Goal: Transaction & Acquisition: Purchase product/service

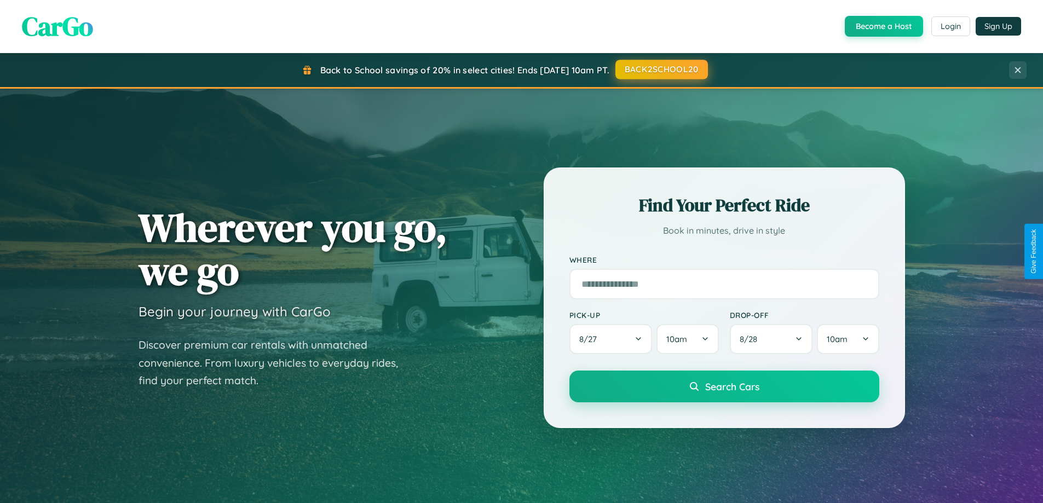
click at [661, 70] on button "BACK2SCHOOL20" at bounding box center [661, 70] width 93 height 20
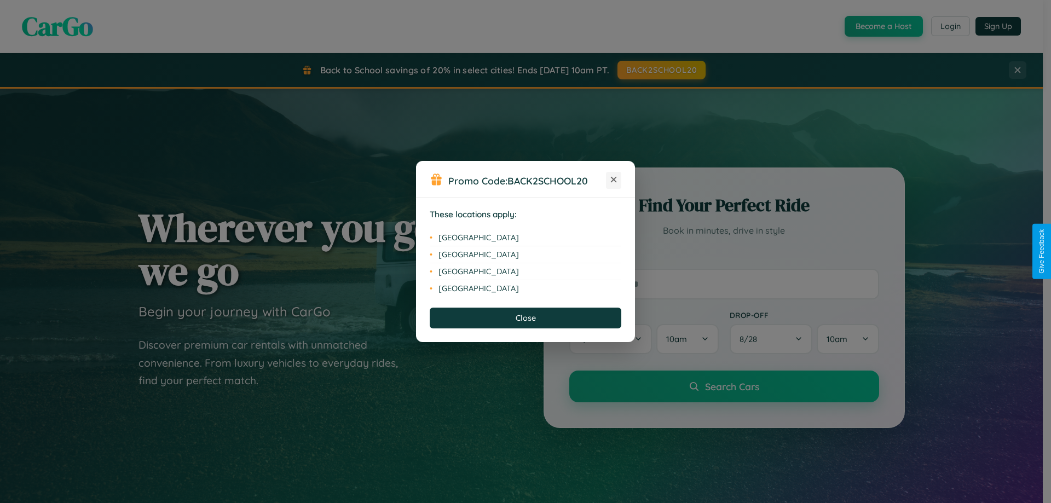
click at [614, 180] on icon at bounding box center [614, 180] width 6 height 6
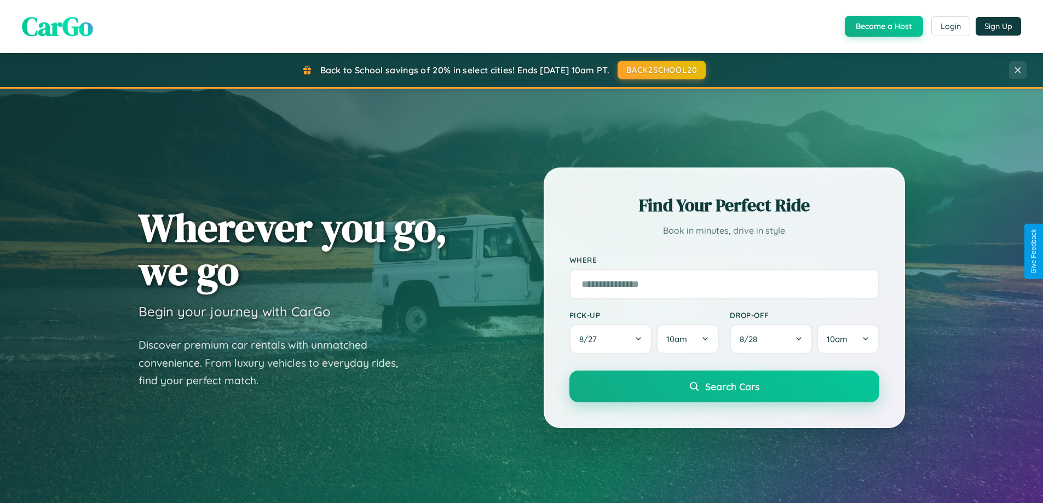
scroll to position [2106, 0]
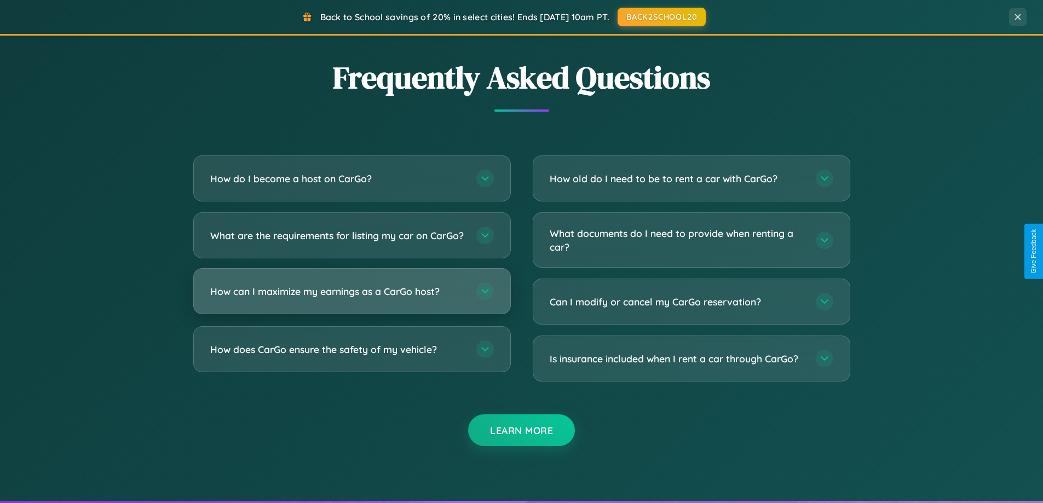
click at [351, 298] on h3 "How can I maximize my earnings as a CarGo host?" at bounding box center [337, 292] width 255 height 14
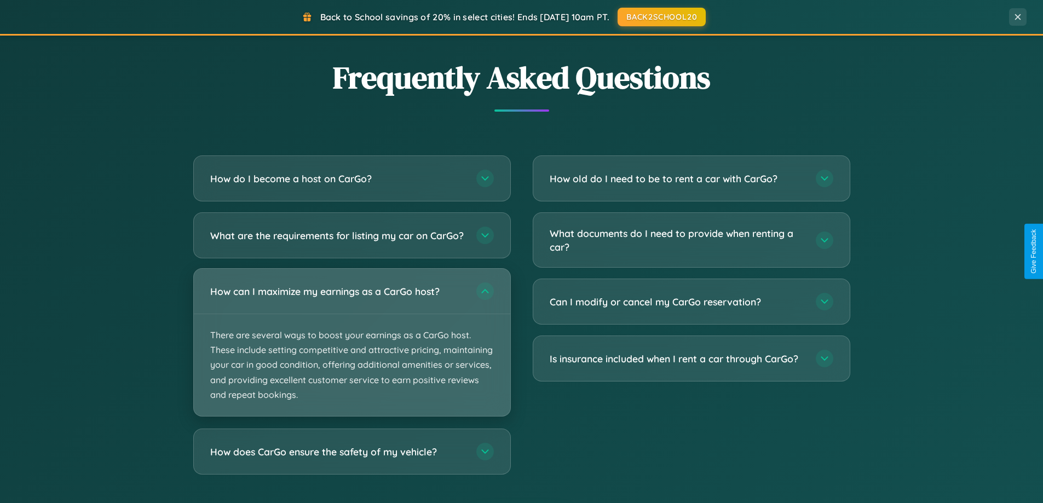
scroll to position [472, 0]
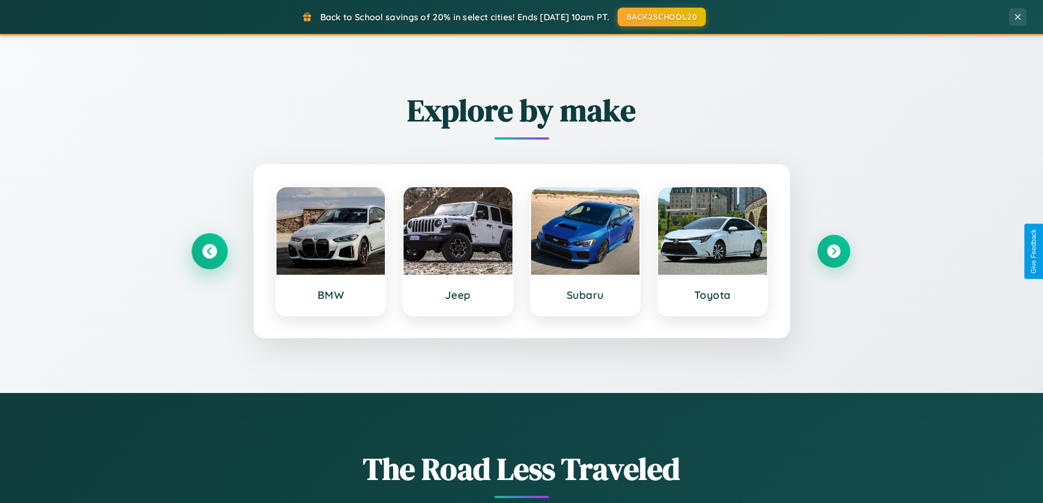
click at [209, 251] on icon at bounding box center [209, 251] width 15 height 15
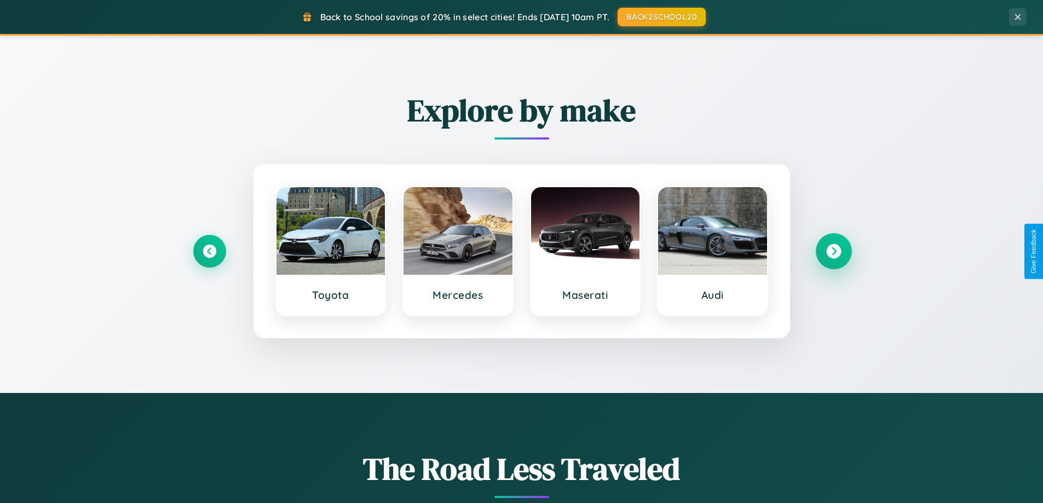
click at [833, 251] on icon at bounding box center [833, 251] width 15 height 15
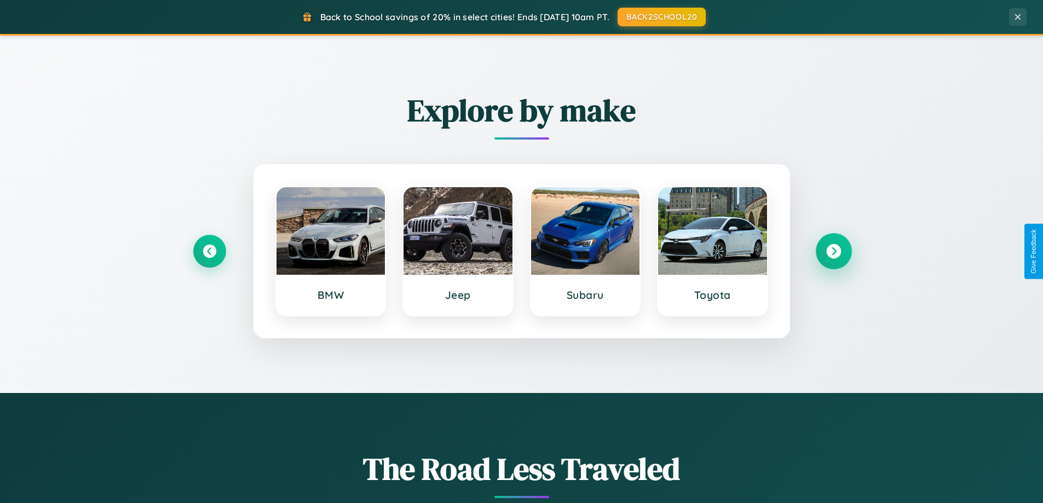
click at [833, 251] on icon at bounding box center [833, 251] width 15 height 15
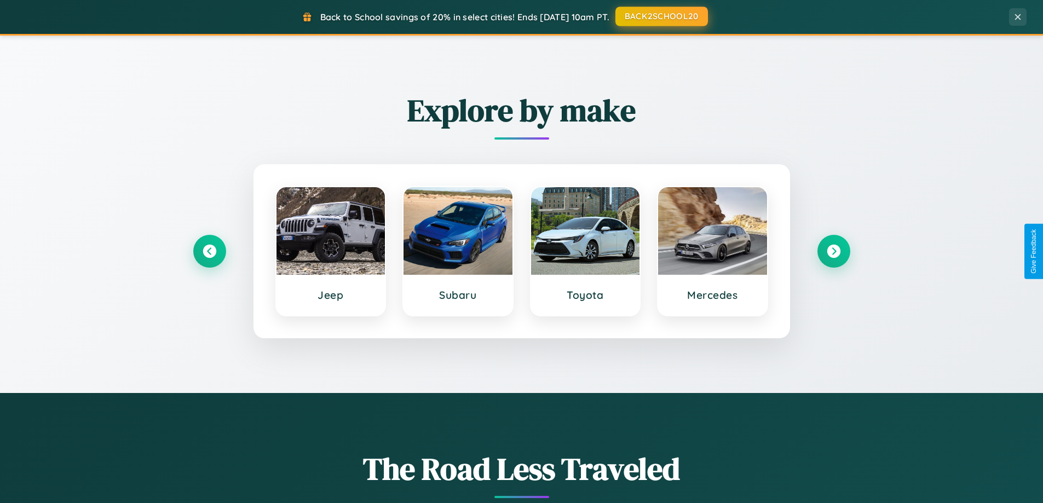
click at [661, 16] on button "BACK2SCHOOL20" at bounding box center [661, 17] width 93 height 20
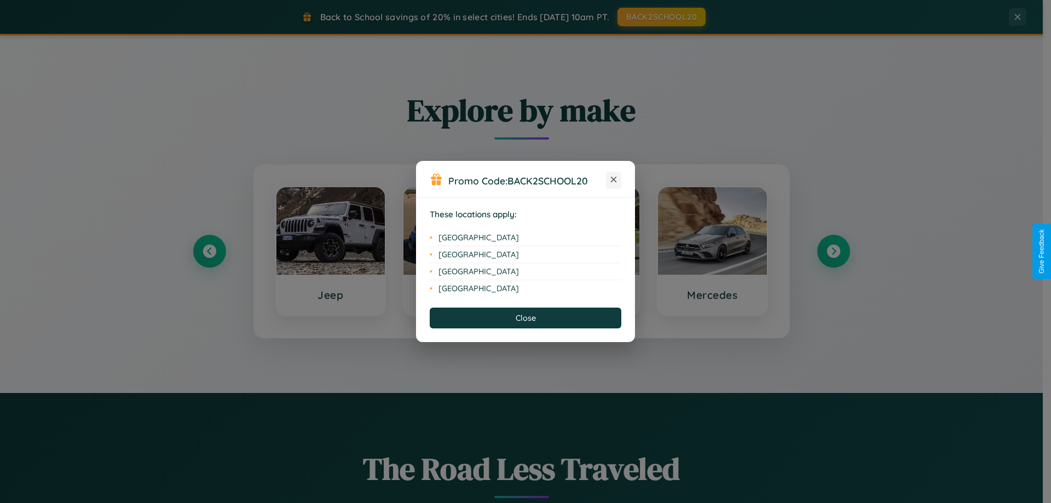
click at [614, 180] on icon at bounding box center [614, 180] width 6 height 6
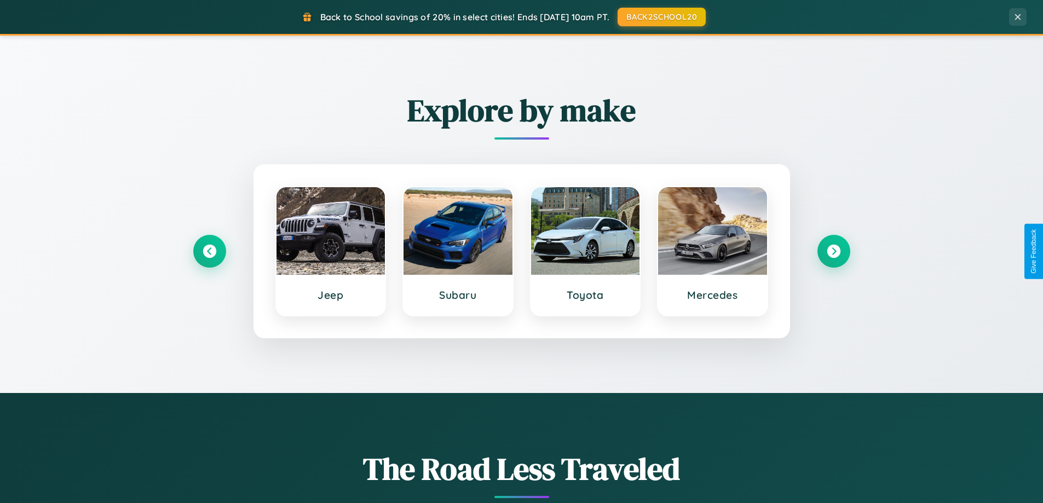
scroll to position [32, 0]
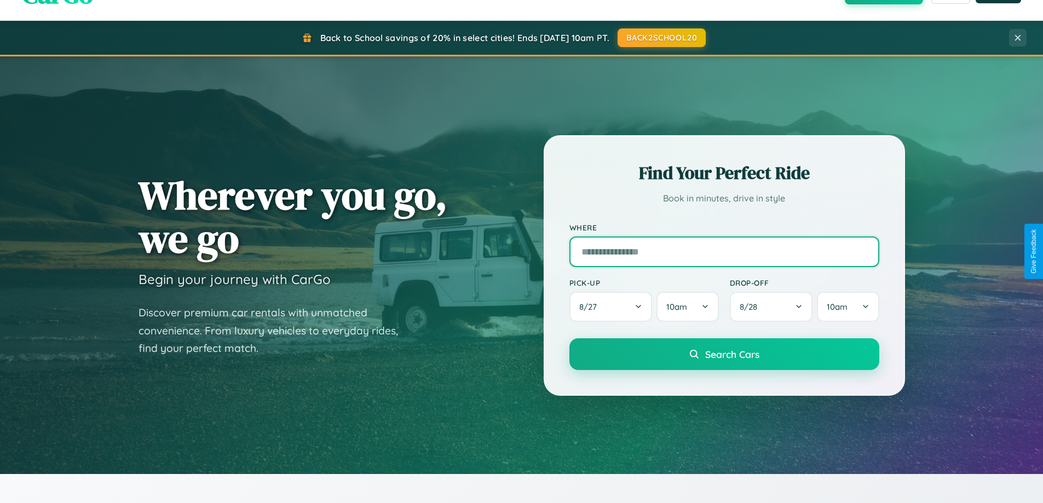
click at [724, 251] on input "text" at bounding box center [724, 251] width 310 height 31
type input "**********"
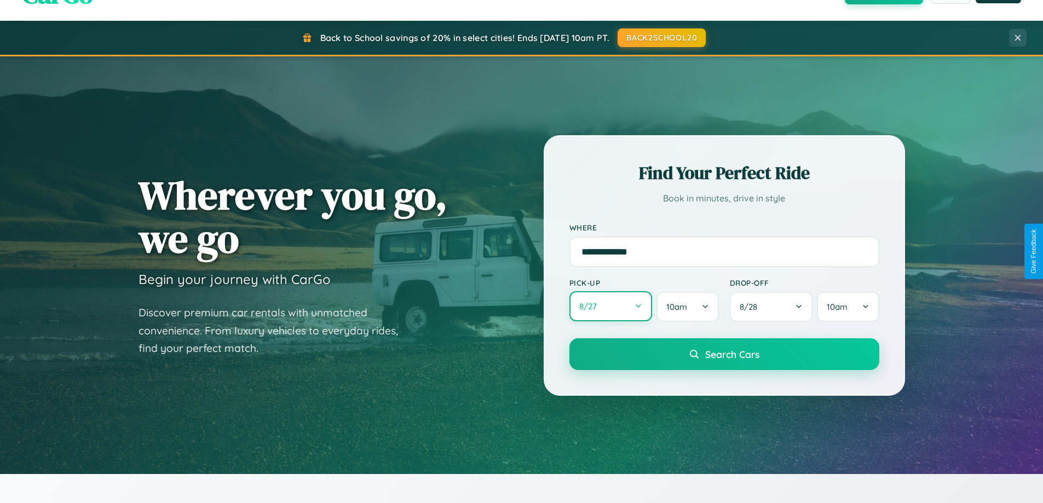
click at [610, 307] on button "8 / 27" at bounding box center [610, 306] width 83 height 30
select select "*"
select select "****"
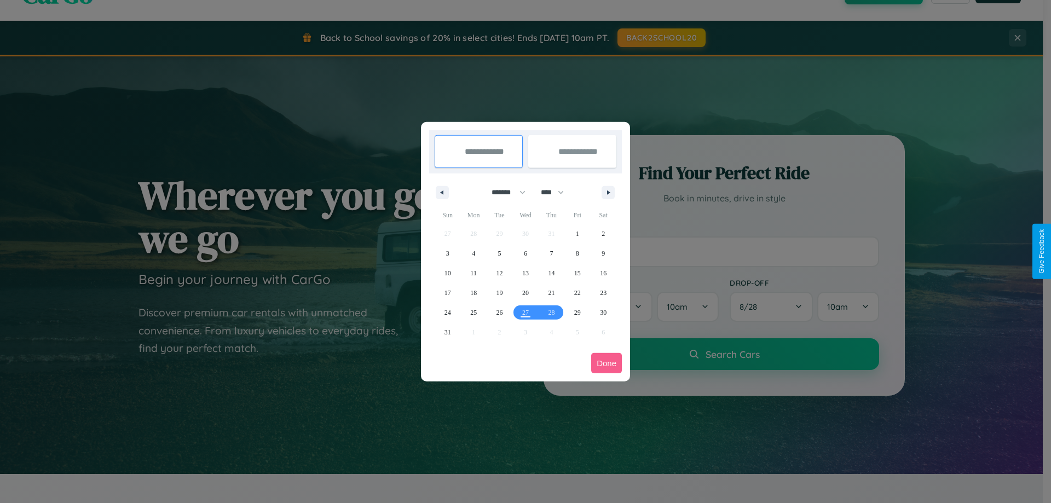
drag, startPoint x: 504, startPoint y: 192, endPoint x: 525, endPoint y: 220, distance: 35.0
click at [504, 192] on select "******* ******** ***** ***** *** **** **** ****** ********* ******* ******** **…" at bounding box center [506, 192] width 47 height 18
select select "*"
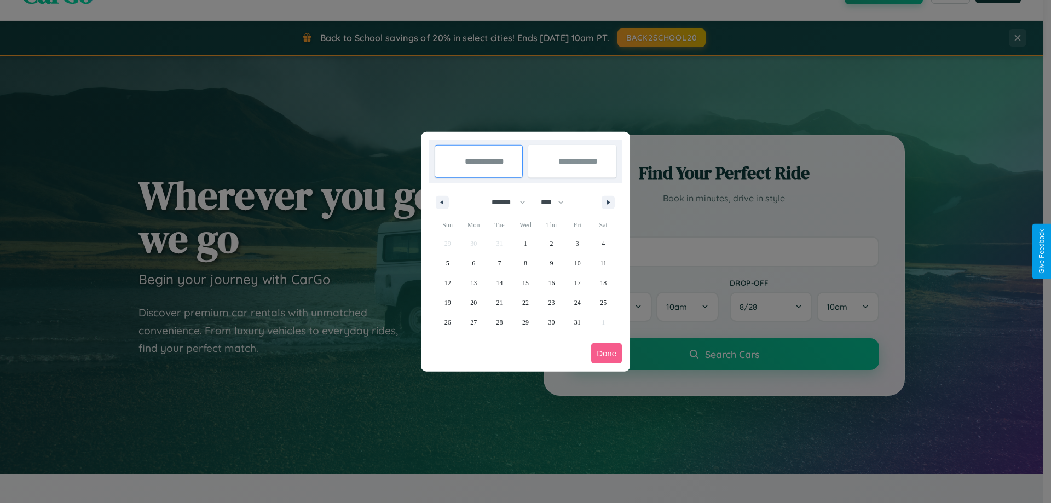
click at [557, 202] on select "**** **** **** **** **** **** **** **** **** **** **** **** **** **** **** ****…" at bounding box center [551, 202] width 33 height 18
select select "****"
click at [499, 302] on span "20" at bounding box center [499, 303] width 7 height 20
type input "**********"
click at [473, 322] on span "26" at bounding box center [473, 323] width 7 height 20
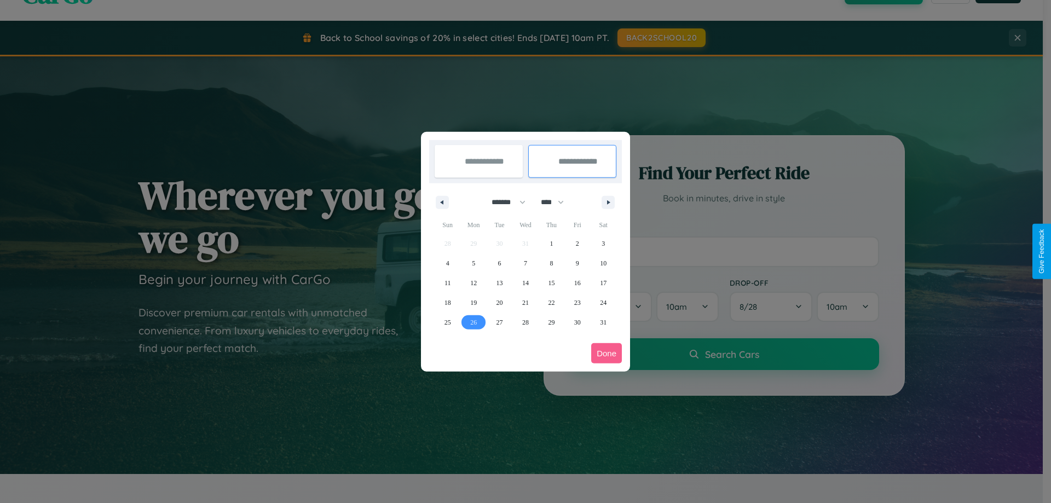
type input "**********"
click at [607, 353] on button "Done" at bounding box center [606, 353] width 31 height 20
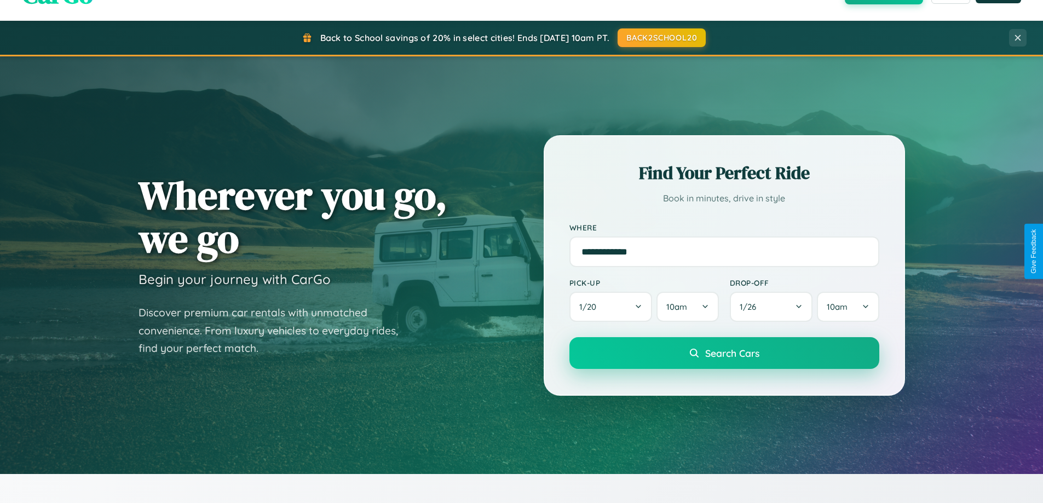
click at [724, 353] on span "Search Cars" at bounding box center [732, 353] width 54 height 12
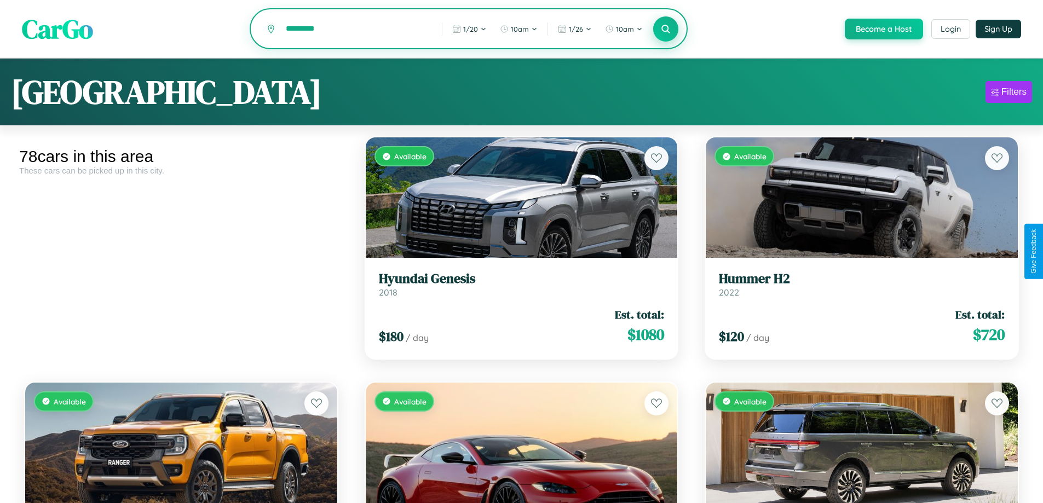
type input "*********"
click at [665, 30] on icon at bounding box center [666, 29] width 10 height 10
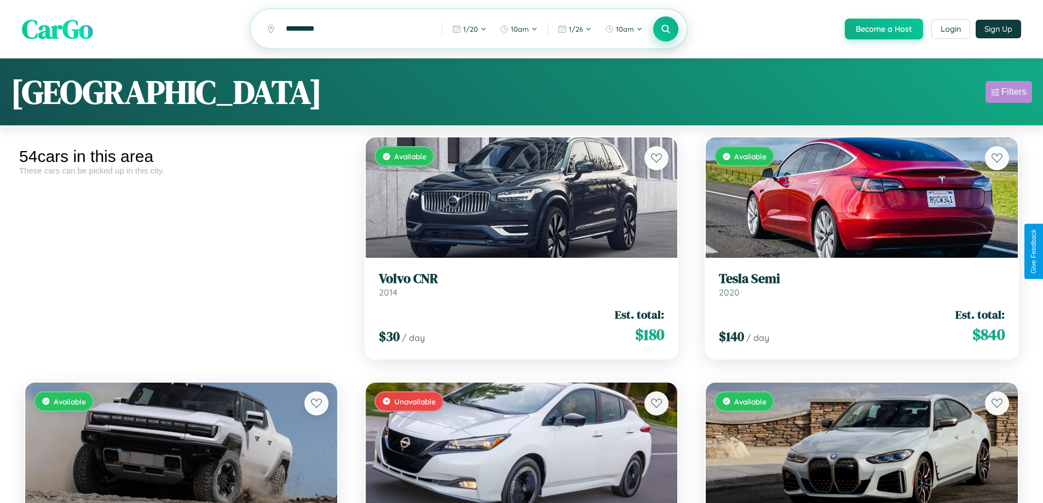
click at [1008, 94] on div "Filters" at bounding box center [1013, 91] width 25 height 11
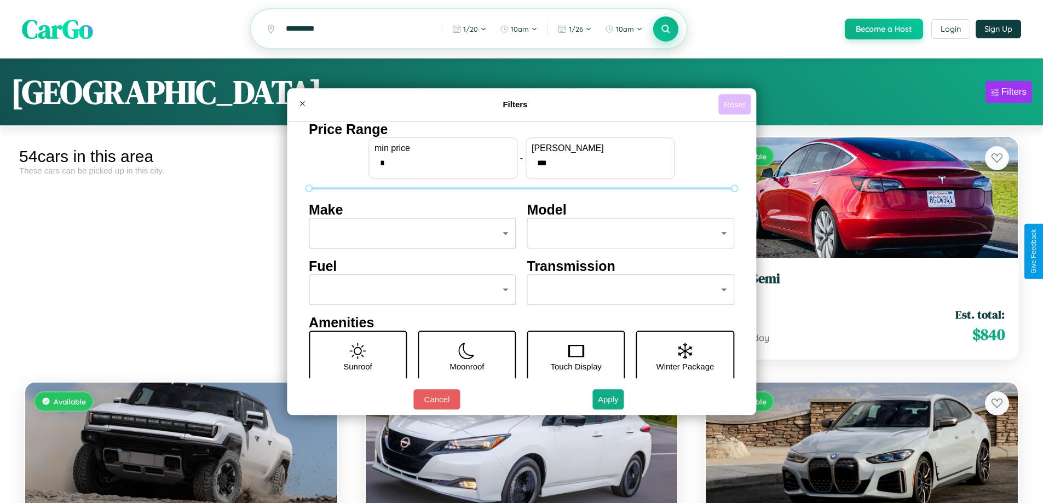
click at [736, 104] on button "Reset" at bounding box center [734, 104] width 32 height 20
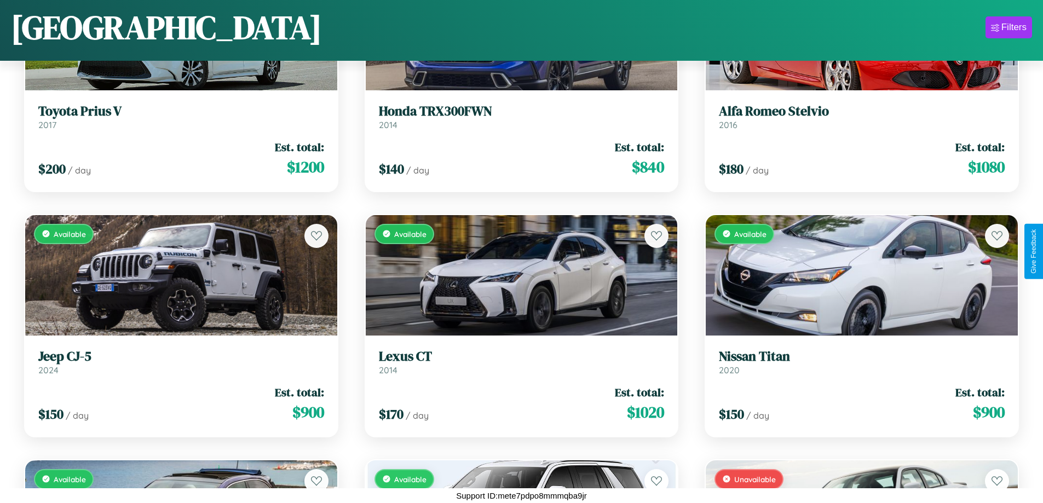
scroll to position [2360, 0]
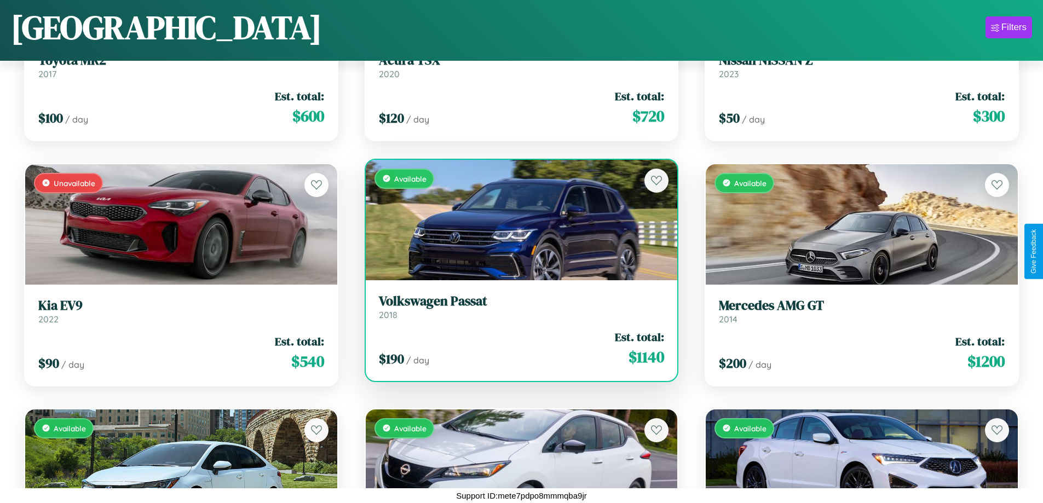
click at [517, 307] on h3 "Volkswagen Passat" at bounding box center [522, 301] width 286 height 16
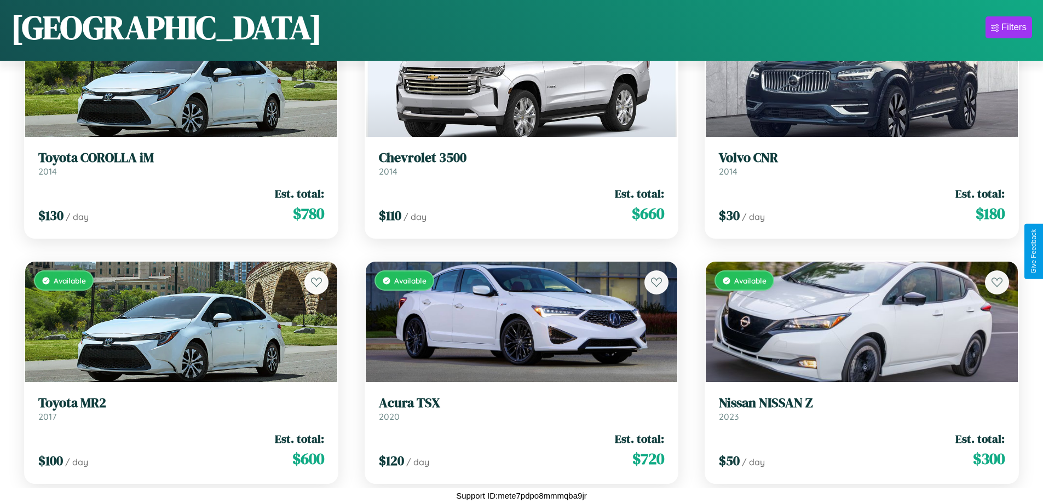
scroll to position [644, 0]
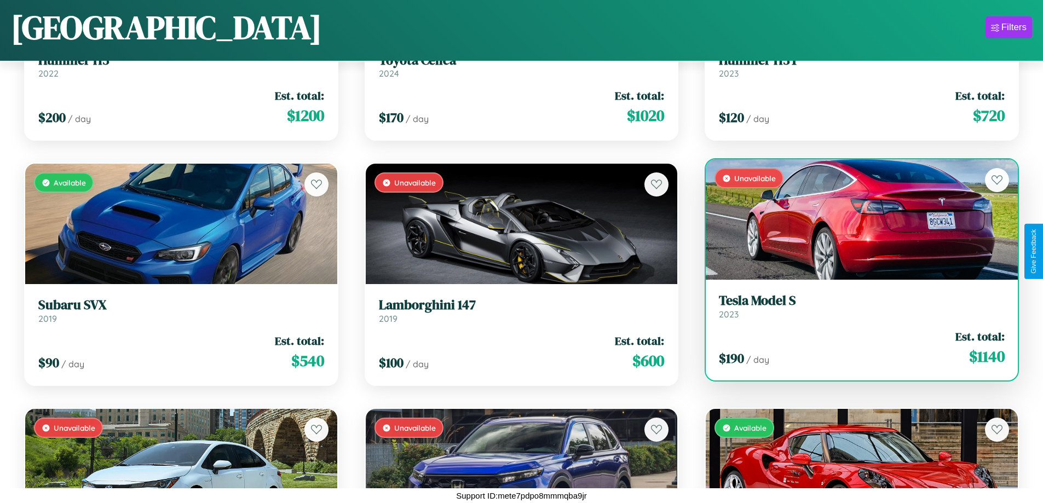
click at [854, 310] on link "Tesla Model S 2023" at bounding box center [862, 306] width 286 height 27
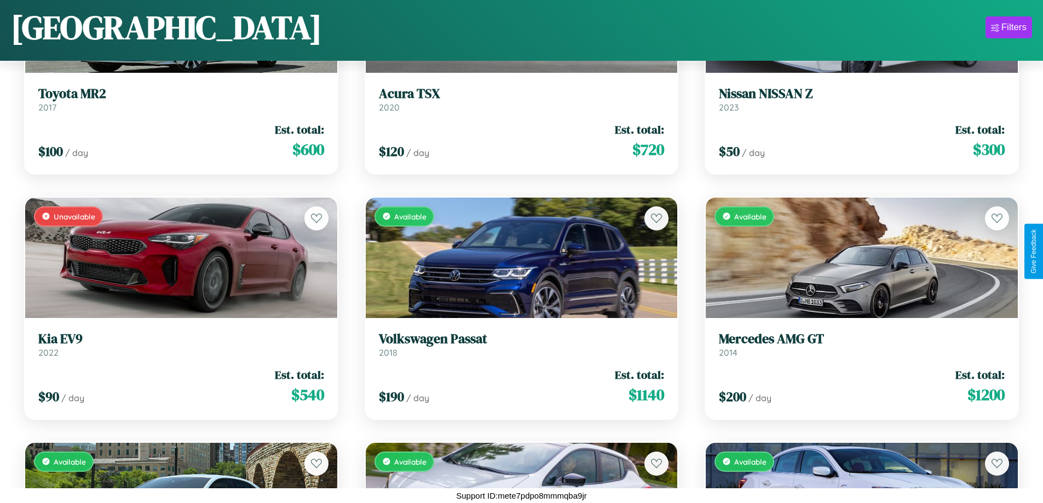
scroll to position [2605, 0]
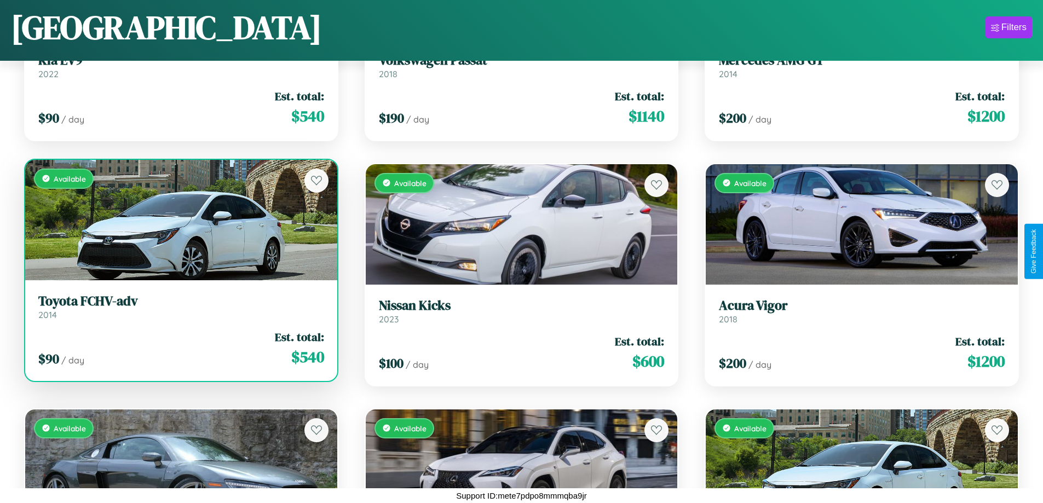
click at [180, 224] on div "Available" at bounding box center [181, 220] width 312 height 120
click at [180, 220] on div "Available" at bounding box center [181, 220] width 312 height 120
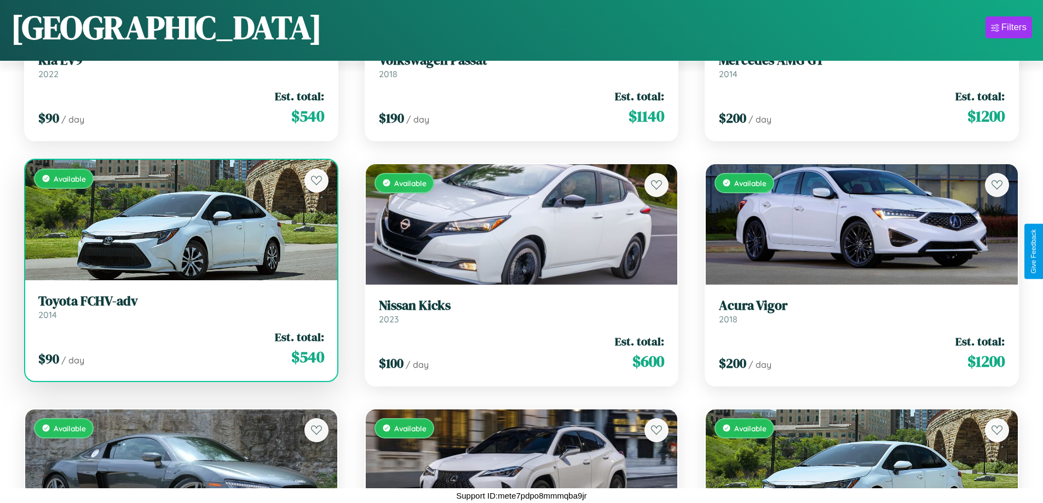
click at [180, 220] on div "Available" at bounding box center [181, 220] width 312 height 120
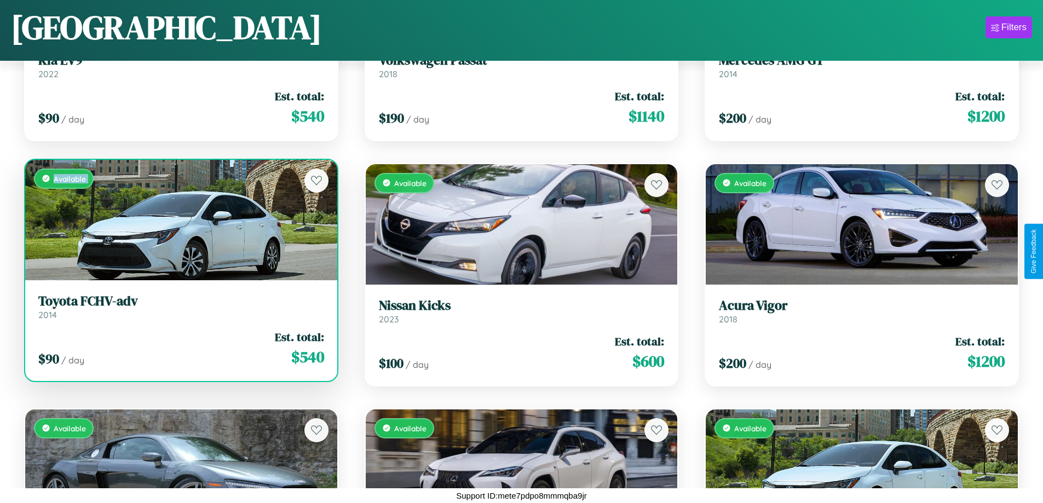
click at [180, 220] on div "Available" at bounding box center [181, 220] width 312 height 120
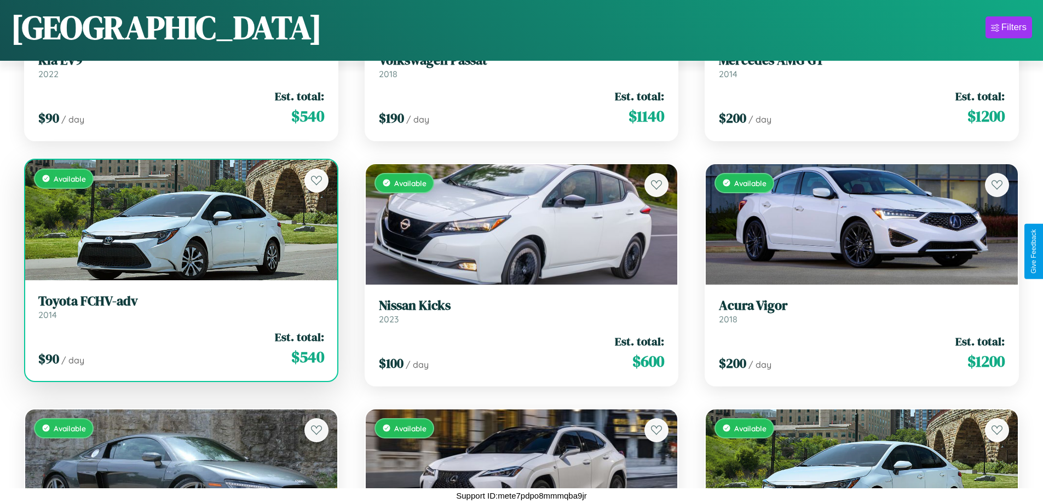
click at [180, 220] on div "Available" at bounding box center [181, 220] width 312 height 120
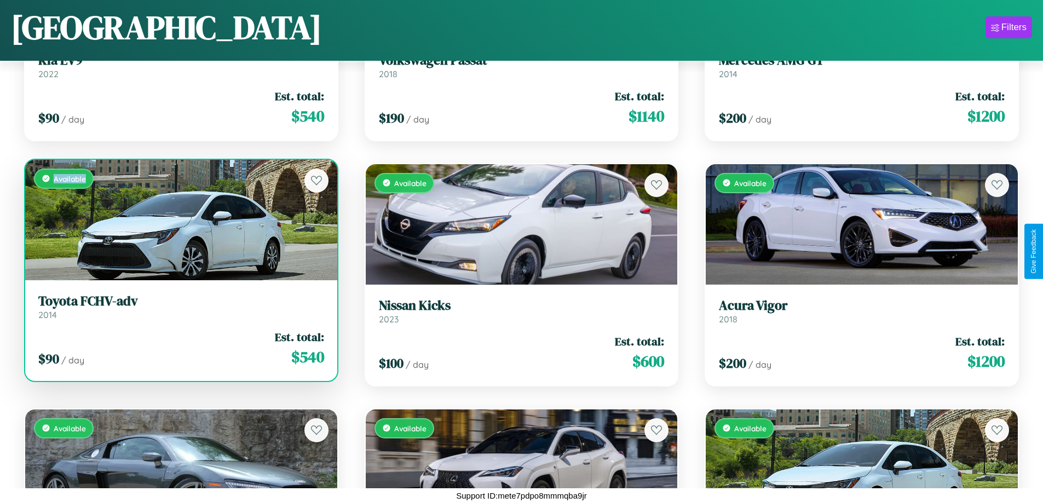
click at [180, 220] on div "Available" at bounding box center [181, 220] width 312 height 120
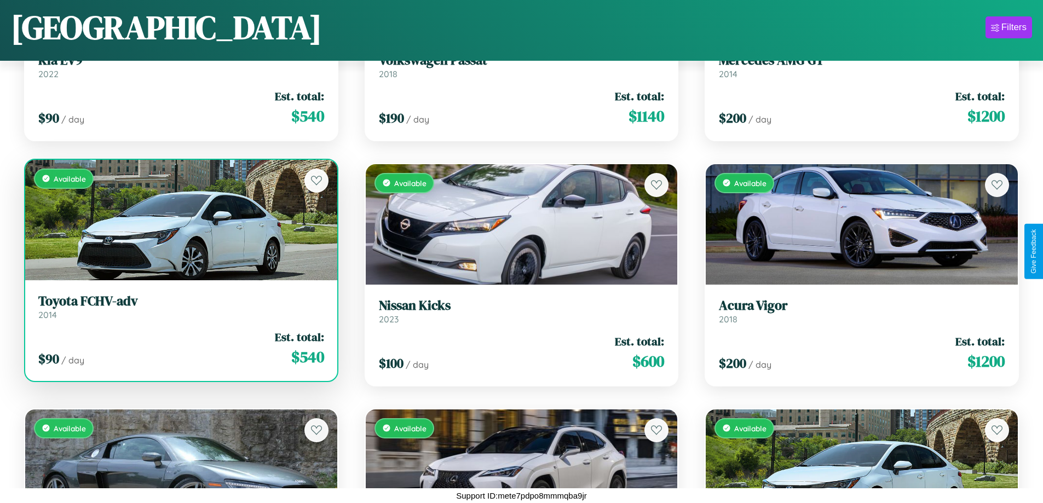
click at [180, 307] on h3 "Toyota FCHV-adv" at bounding box center [181, 301] width 286 height 16
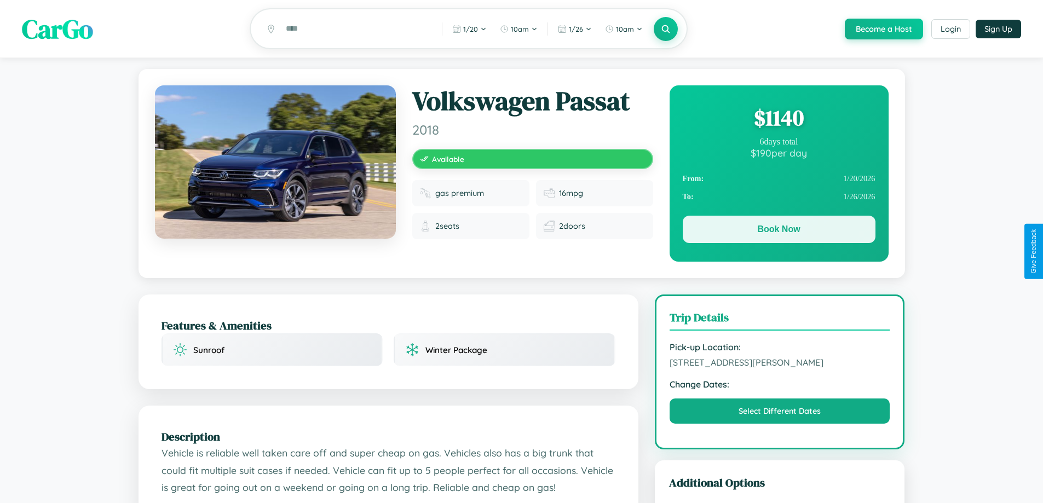
click at [778, 231] on button "Book Now" at bounding box center [779, 229] width 193 height 27
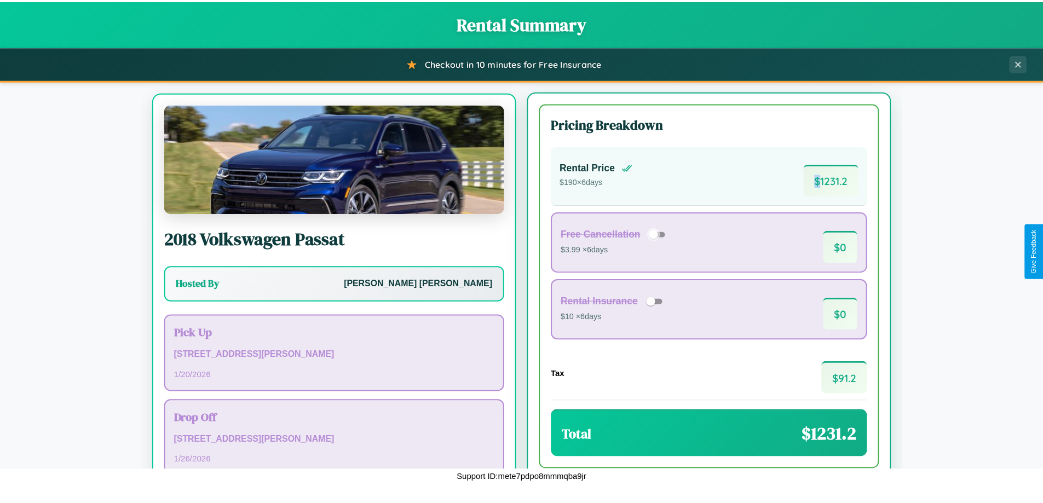
scroll to position [51, 0]
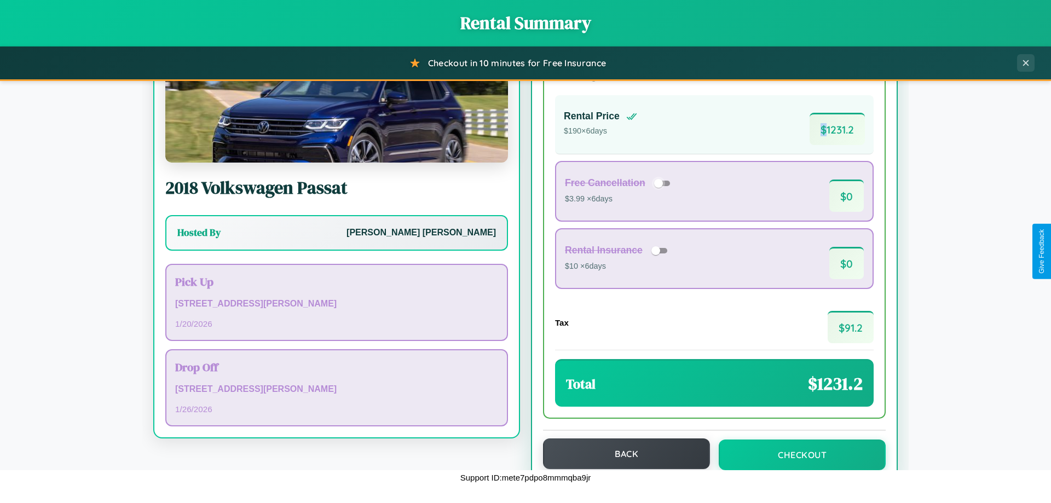
click at [621, 454] on button "Back" at bounding box center [626, 453] width 167 height 31
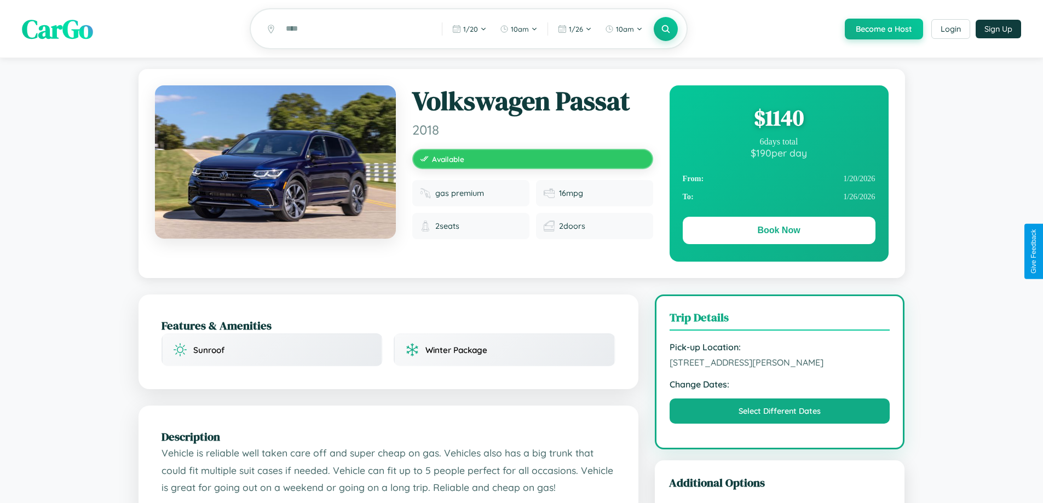
click at [778, 119] on div "$ 1140" at bounding box center [779, 118] width 193 height 30
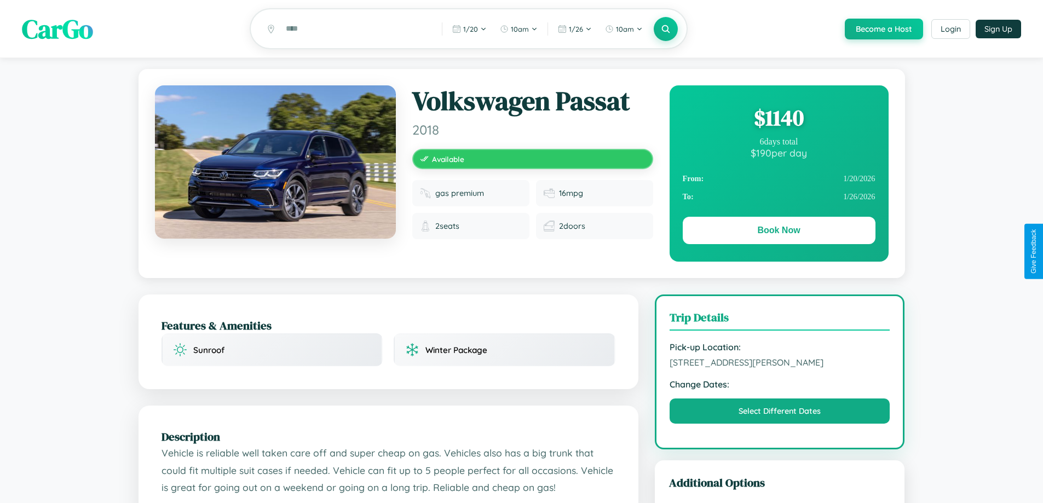
click at [778, 119] on div "$ 1140" at bounding box center [779, 118] width 193 height 30
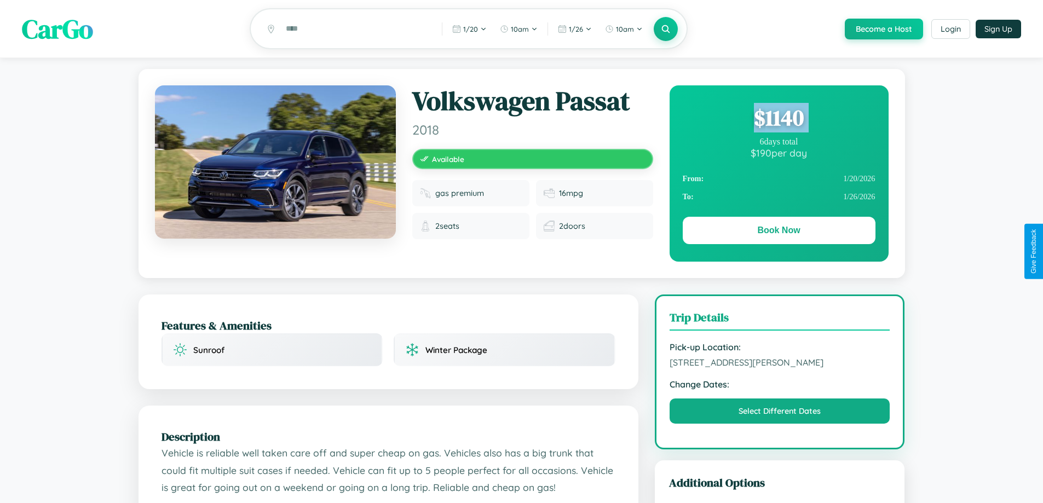
click at [778, 119] on div "$ 1140" at bounding box center [779, 118] width 193 height 30
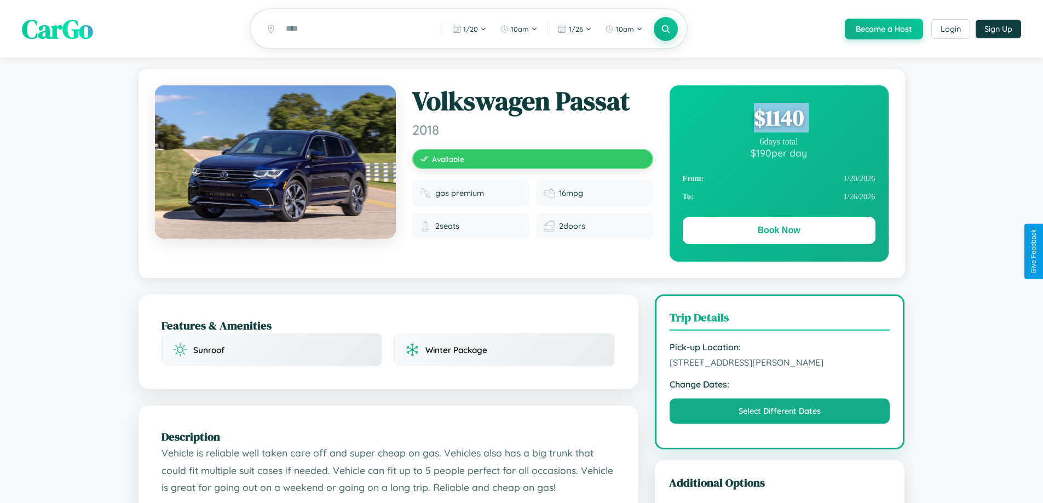
click at [778, 119] on div "$ 1140" at bounding box center [779, 118] width 193 height 30
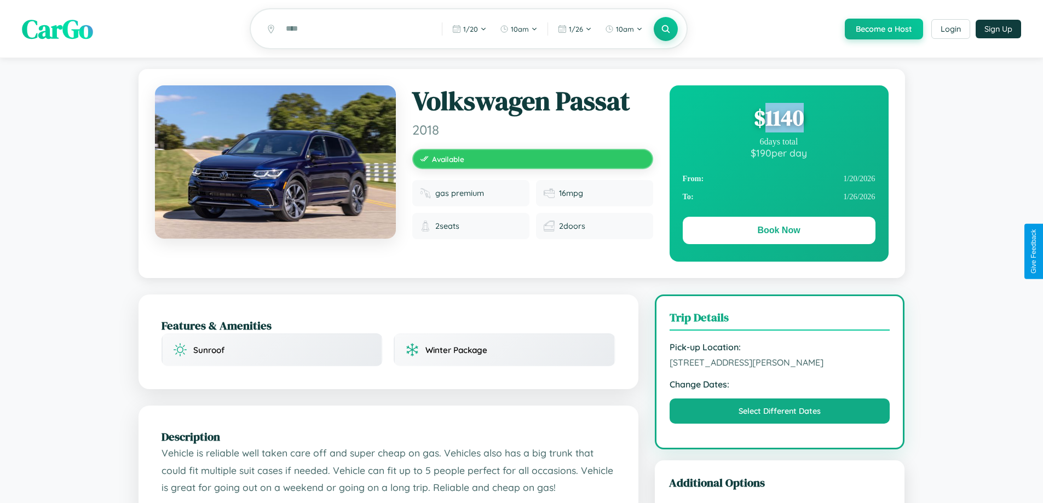
click at [778, 119] on div "$ 1140" at bounding box center [779, 118] width 193 height 30
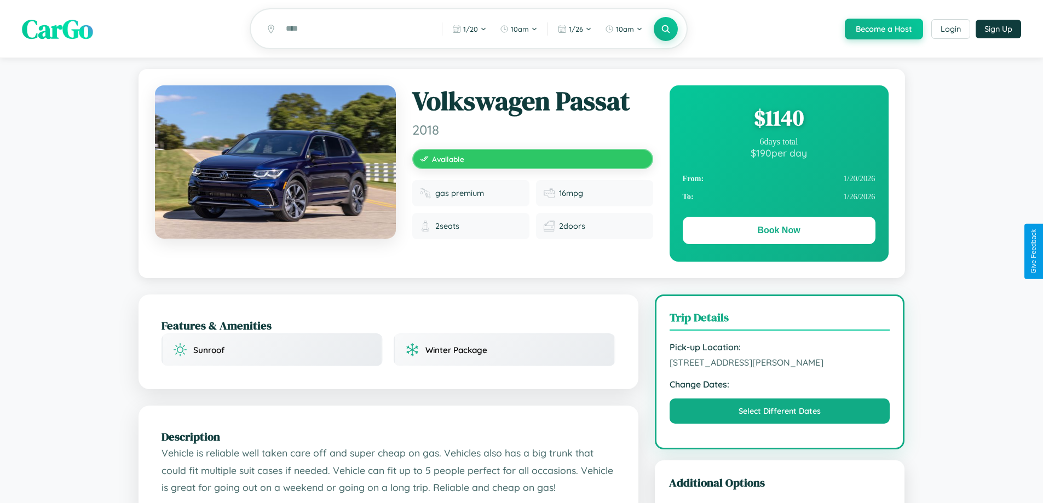
scroll to position [609, 0]
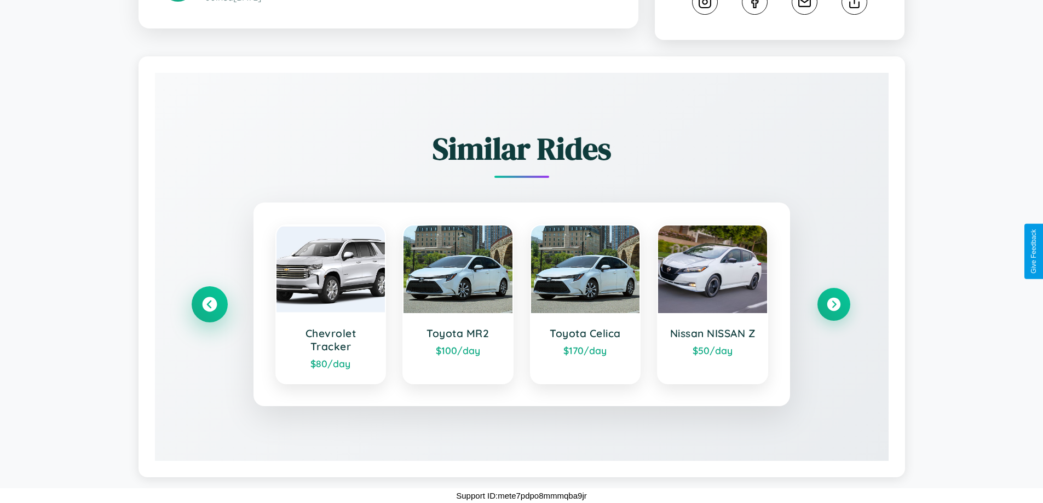
click at [209, 304] on icon at bounding box center [209, 304] width 15 height 15
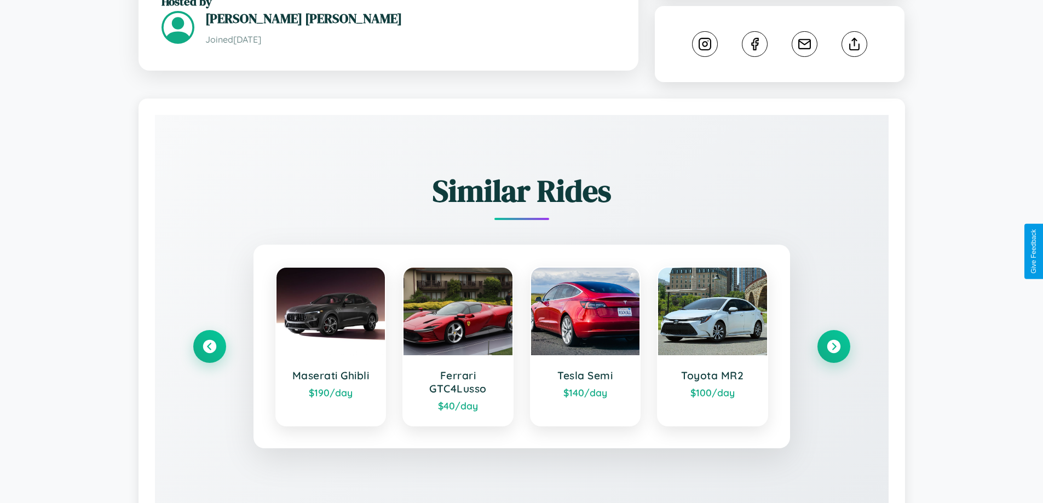
scroll to position [643, 0]
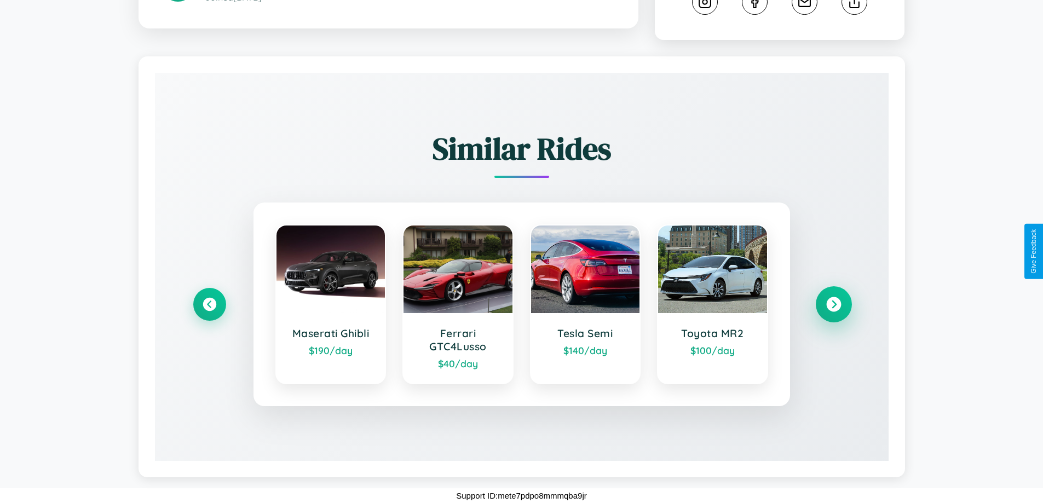
click at [833, 304] on icon at bounding box center [833, 304] width 15 height 15
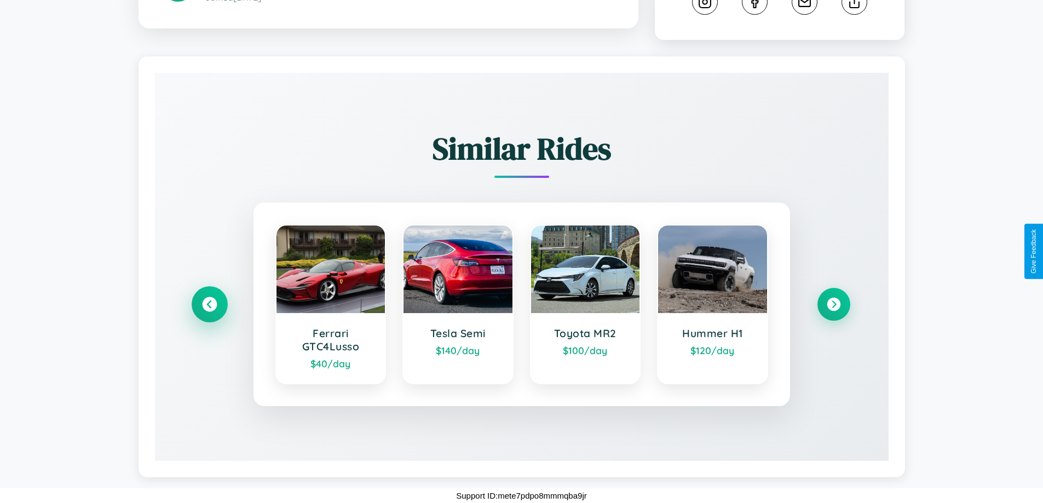
click at [209, 304] on icon at bounding box center [209, 304] width 15 height 15
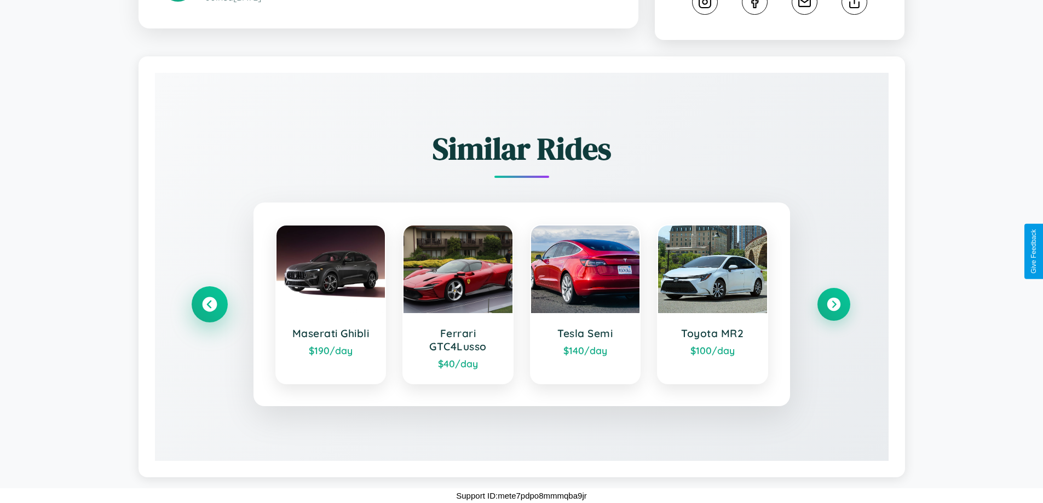
click at [209, 304] on icon at bounding box center [209, 304] width 15 height 15
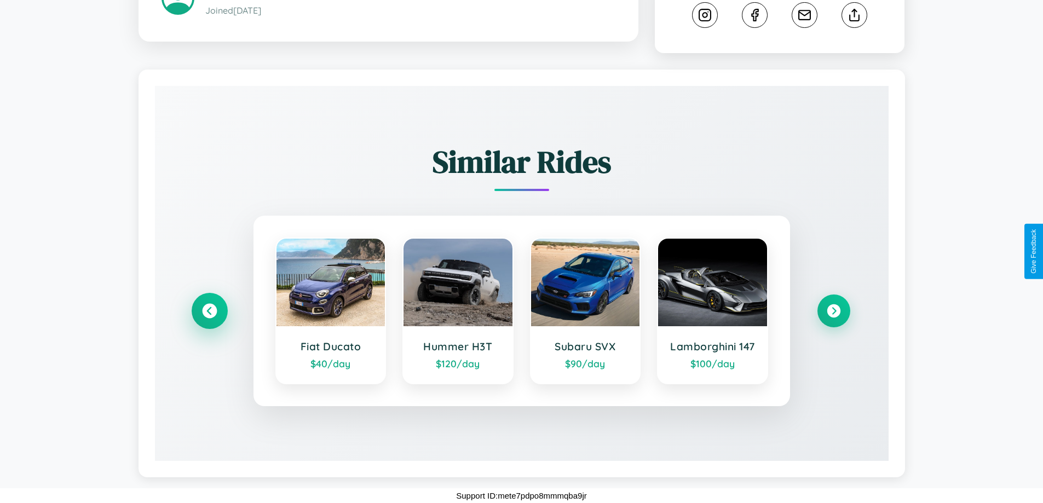
scroll to position [630, 0]
click at [833, 311] on icon at bounding box center [833, 311] width 15 height 15
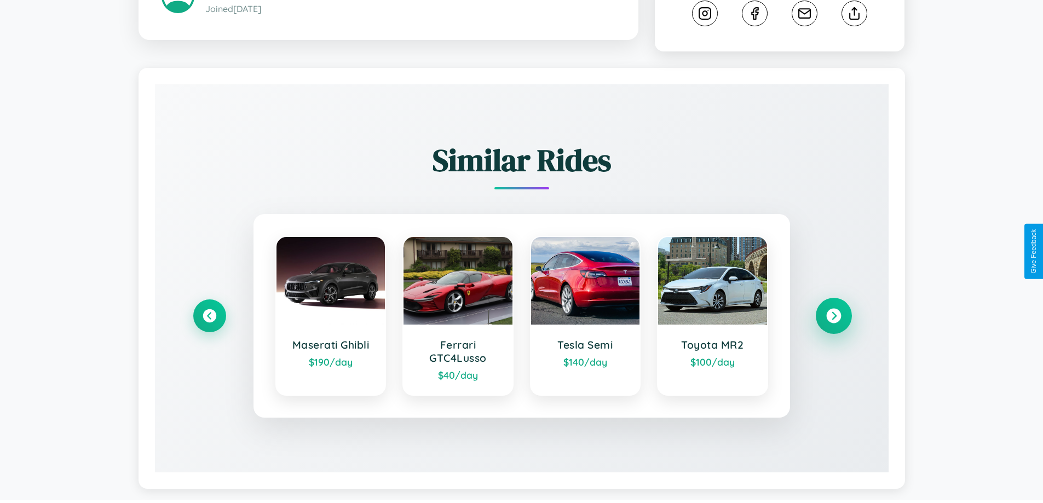
click at [833, 317] on icon at bounding box center [833, 316] width 15 height 15
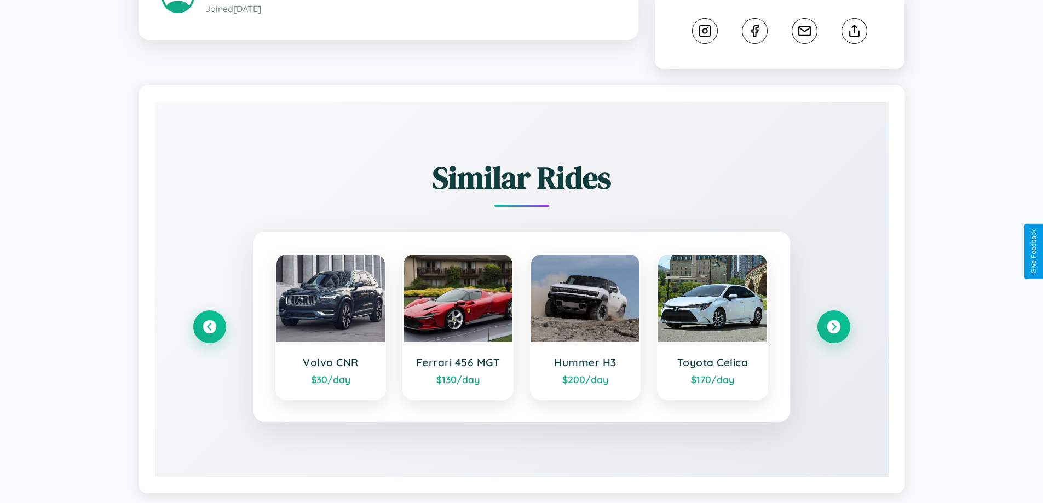
scroll to position [596, 0]
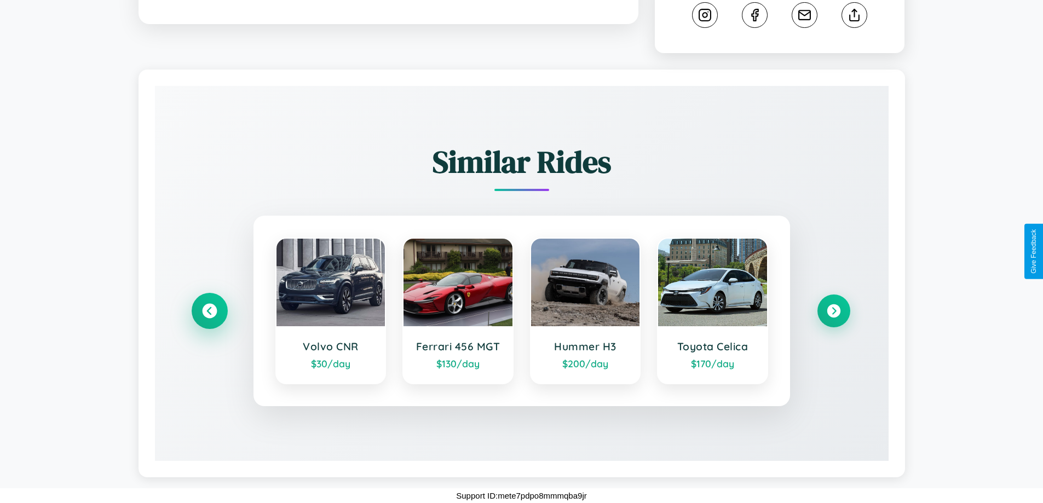
click at [209, 311] on icon at bounding box center [209, 311] width 15 height 15
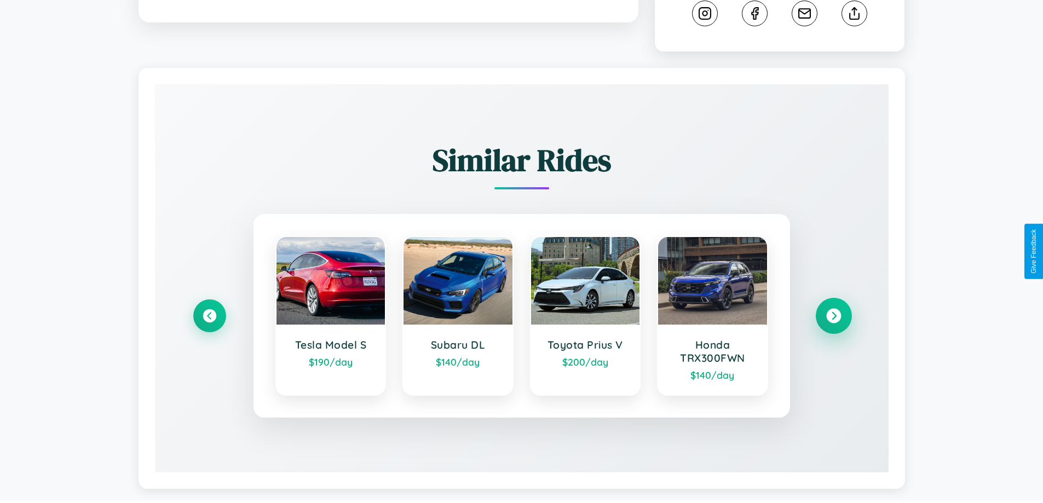
click at [833, 317] on icon at bounding box center [833, 316] width 15 height 15
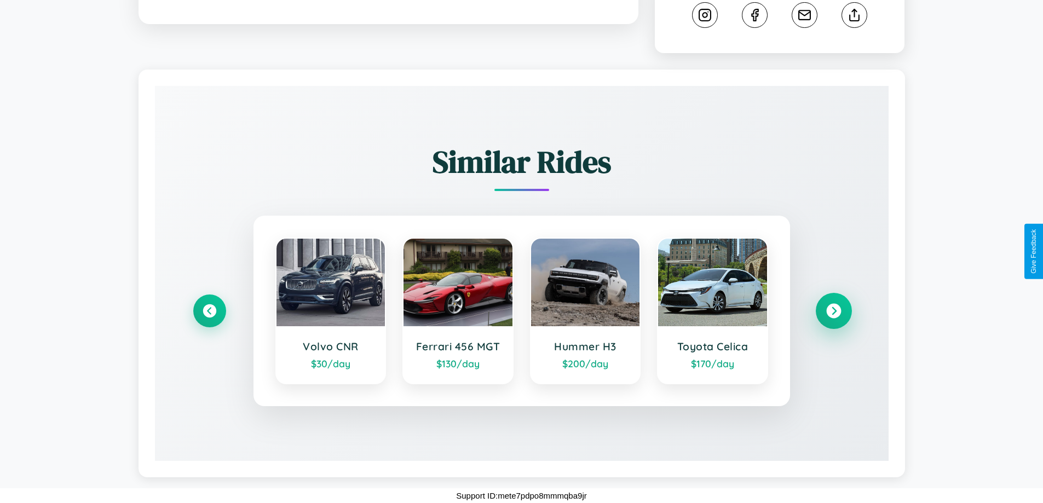
click at [833, 311] on icon at bounding box center [833, 311] width 15 height 15
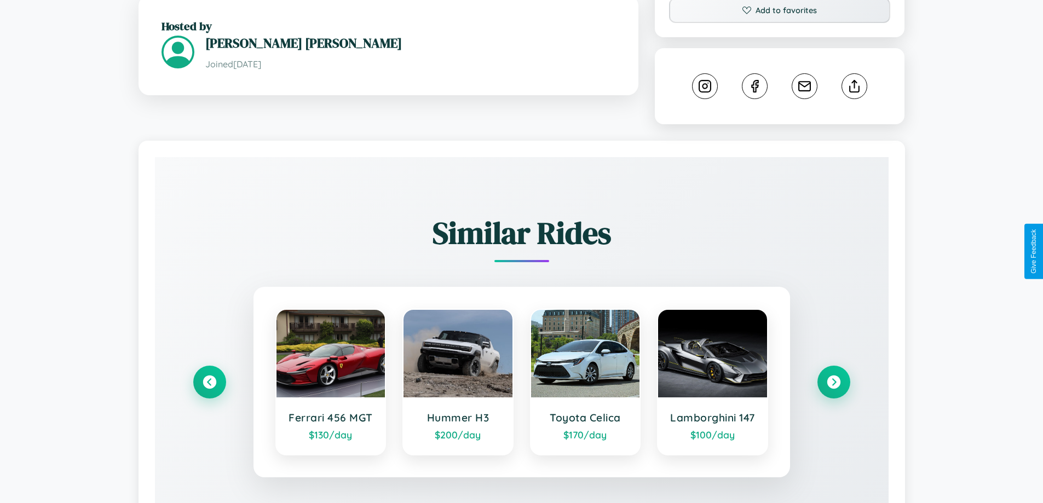
scroll to position [360, 0]
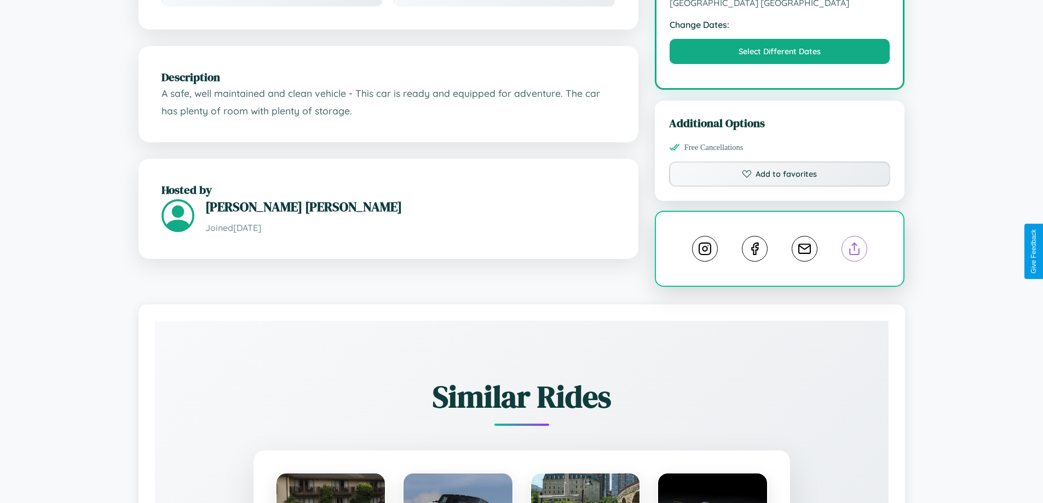
click at [854, 250] on line at bounding box center [854, 247] width 0 height 8
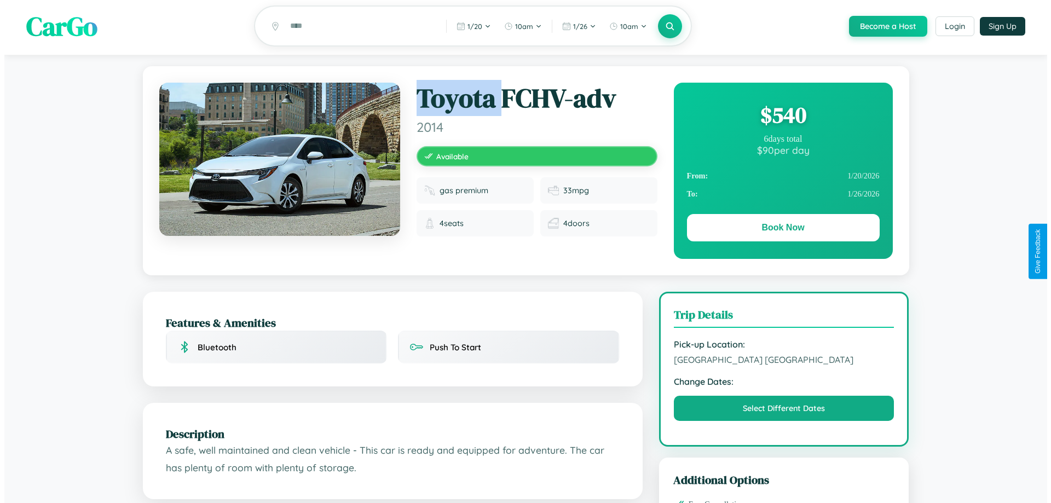
scroll to position [0, 0]
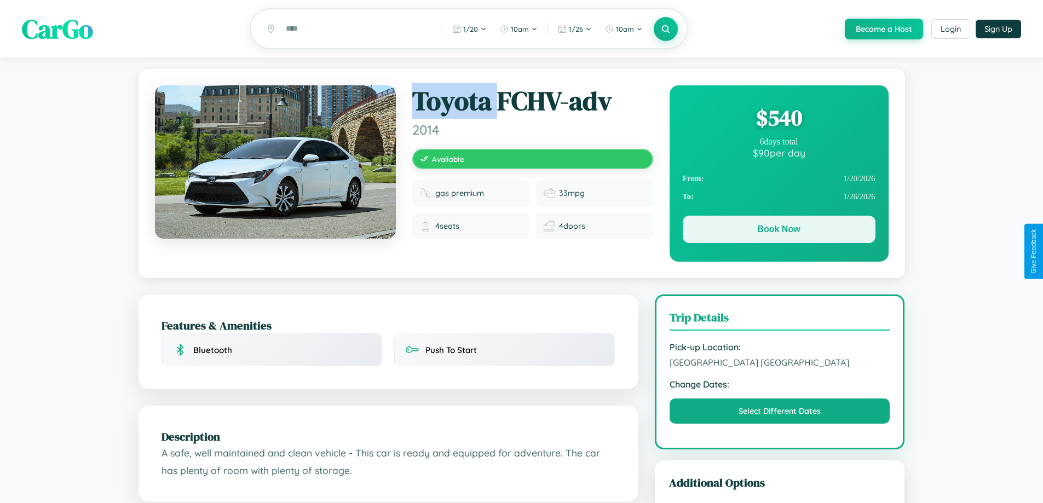
click at [778, 231] on button "Book Now" at bounding box center [779, 229] width 193 height 27
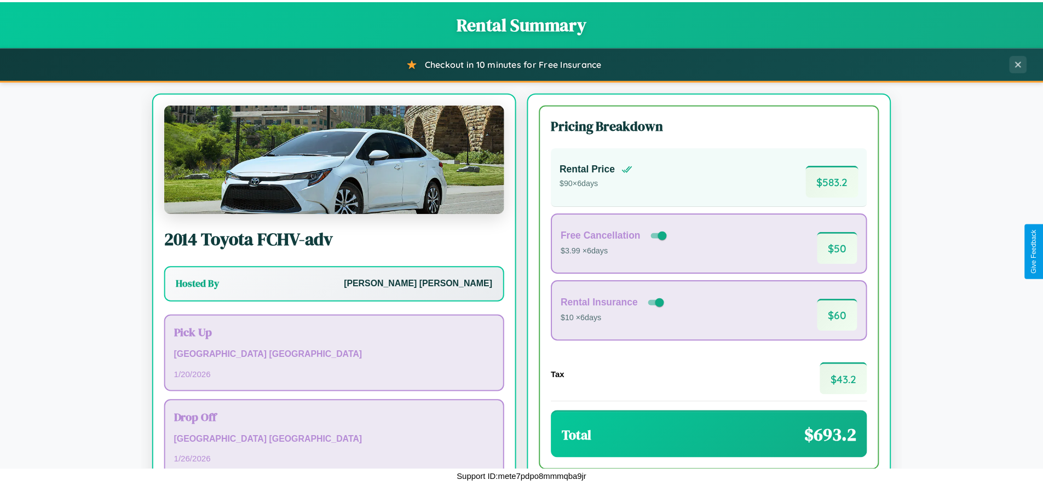
scroll to position [75, 0]
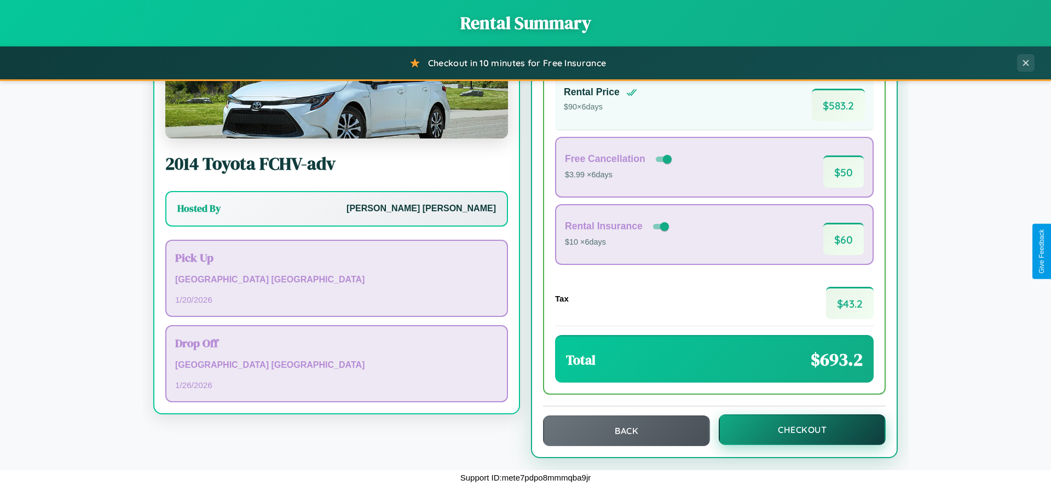
click at [795, 430] on button "Checkout" at bounding box center [802, 429] width 167 height 31
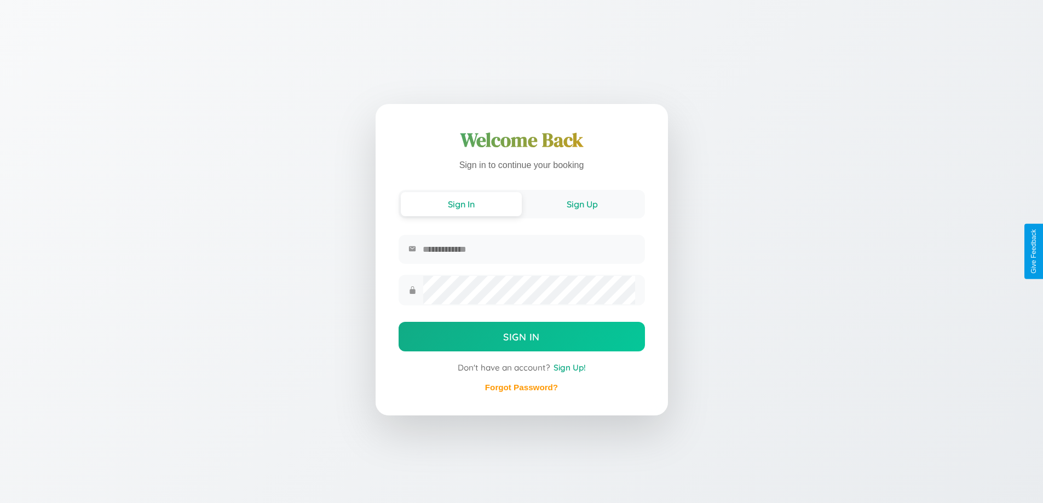
click at [582, 203] on button "Sign Up" at bounding box center [582, 204] width 121 height 24
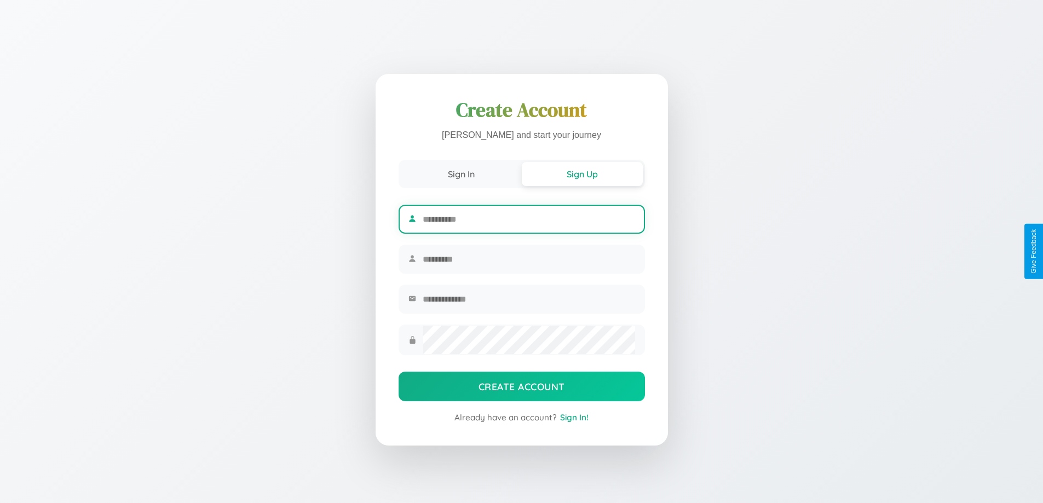
click at [528, 217] on input "text" at bounding box center [529, 219] width 212 height 27
type input "******"
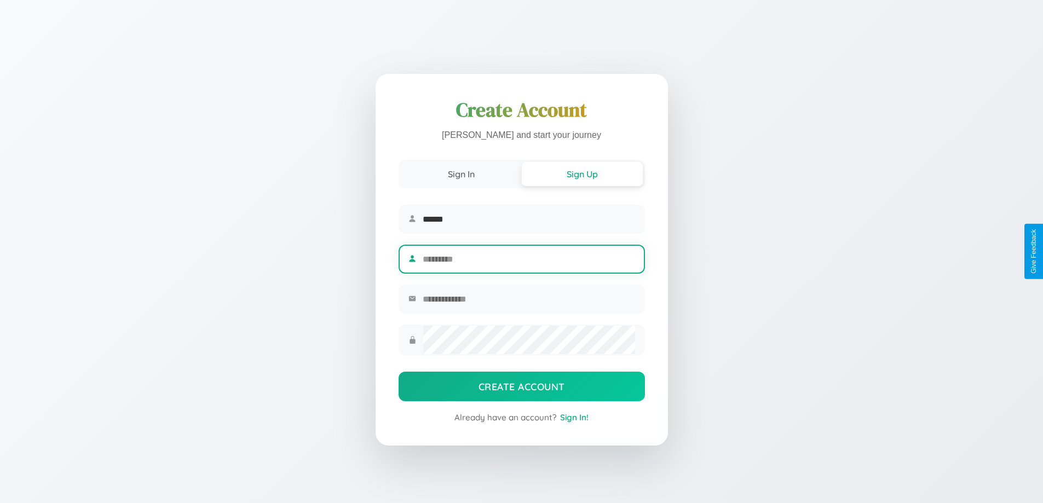
click at [528, 259] on input "text" at bounding box center [529, 259] width 212 height 27
type input "*****"
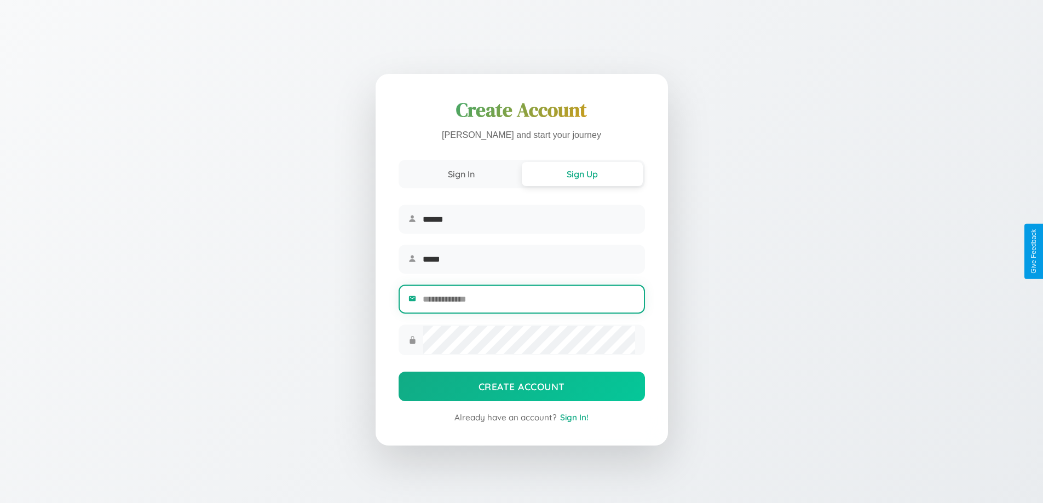
click at [528, 301] on input "email" at bounding box center [529, 299] width 212 height 27
type input "**********"
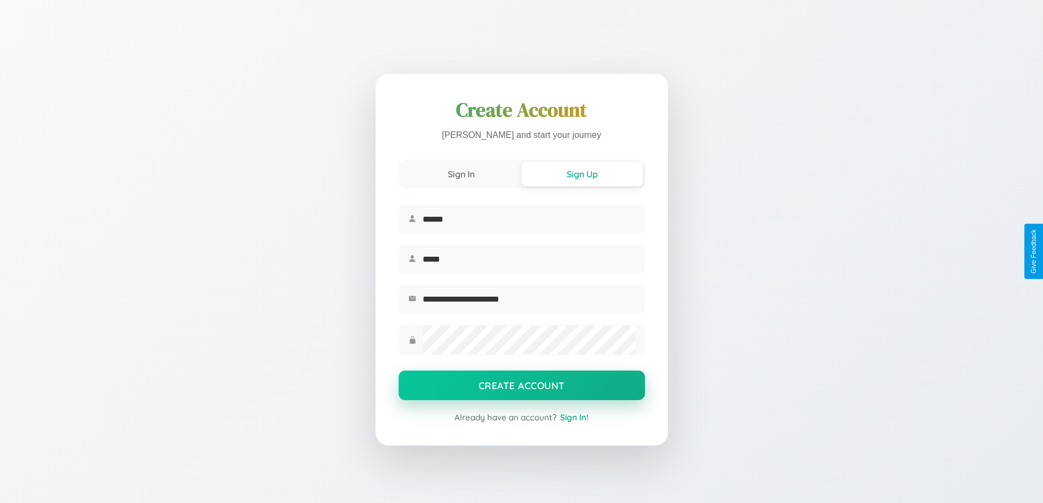
click at [521, 389] on button "Create Account" at bounding box center [521, 386] width 246 height 30
